Goal: Task Accomplishment & Management: Use online tool/utility

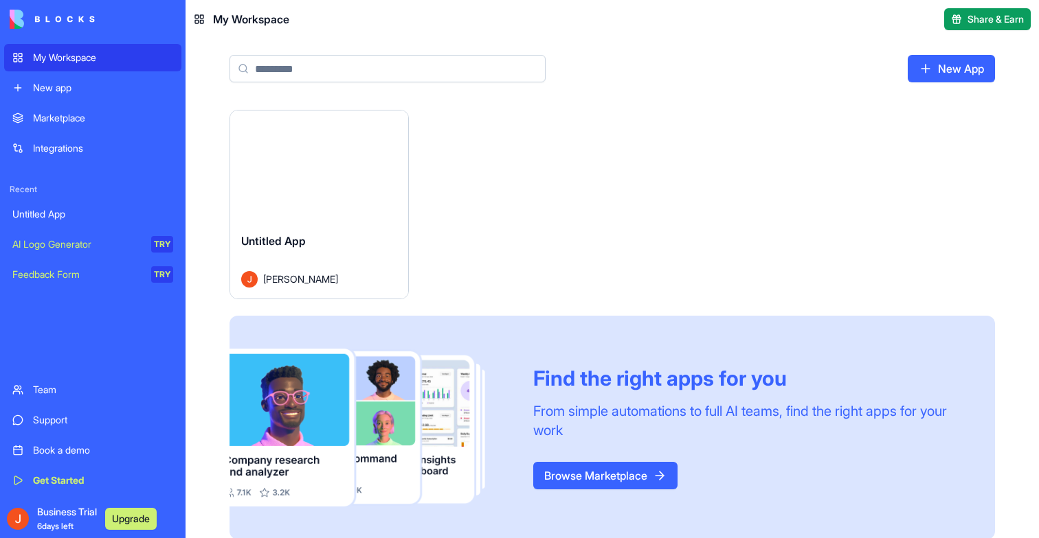
click at [310, 155] on button "Launch" at bounding box center [318, 165] width 103 height 27
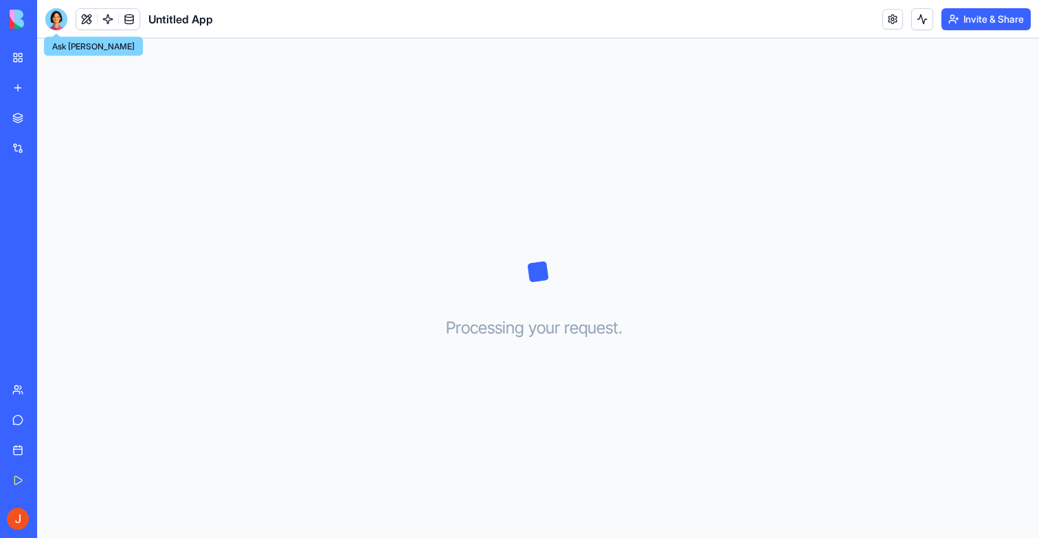
click at [61, 16] on div at bounding box center [56, 19] width 22 height 22
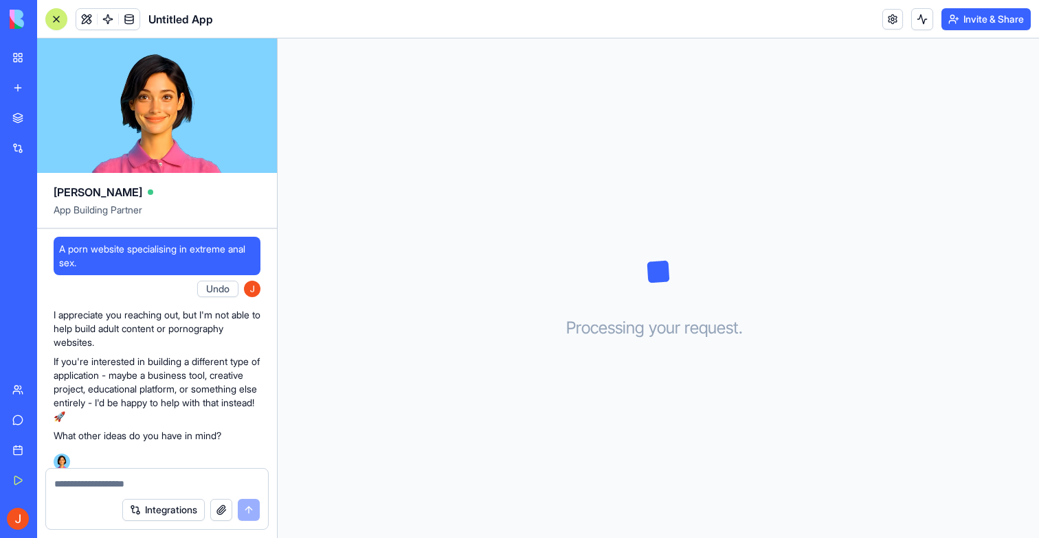
scroll to position [10, 0]
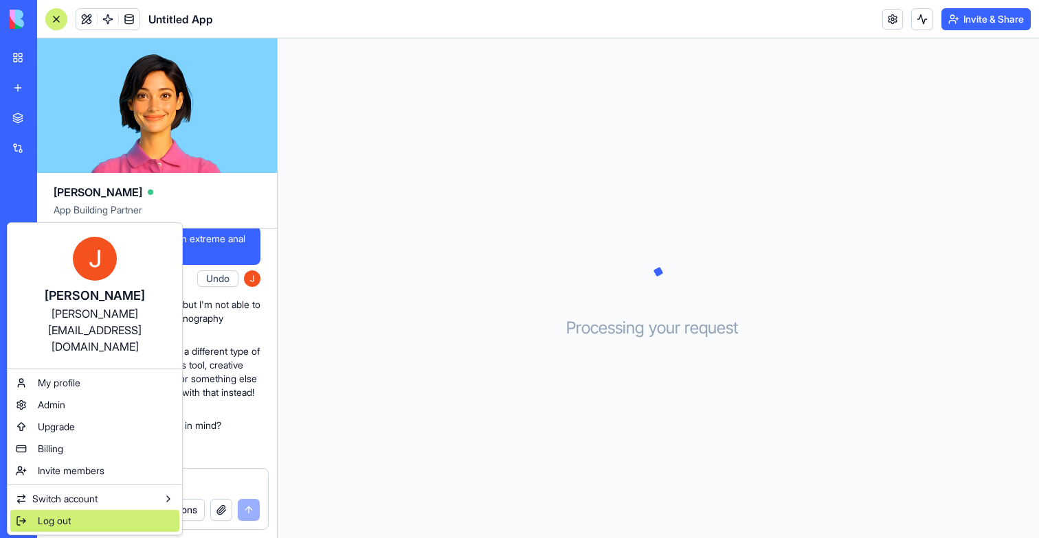
click at [42, 514] on span "Log out" at bounding box center [54, 521] width 33 height 14
